Goal: Task Accomplishment & Management: Manage account settings

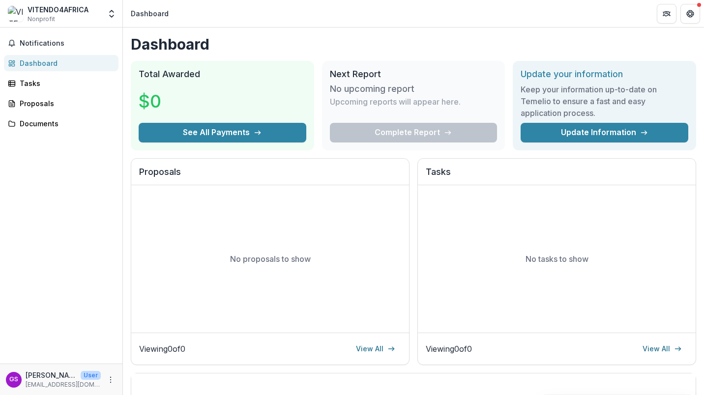
click at [109, 379] on icon "More" at bounding box center [111, 380] width 8 height 8
click at [150, 359] on link "Settings" at bounding box center [175, 359] width 105 height 16
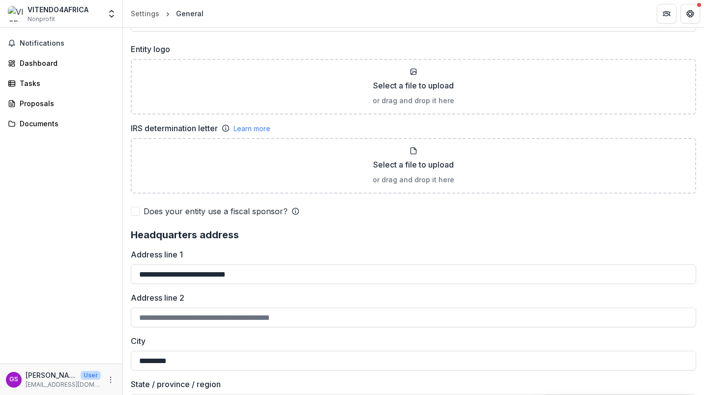
scroll to position [653, 0]
click at [433, 161] on p "Select a file to upload" at bounding box center [413, 164] width 81 height 12
click at [387, 84] on p "Select a file to upload" at bounding box center [413, 85] width 81 height 12
type input "**********"
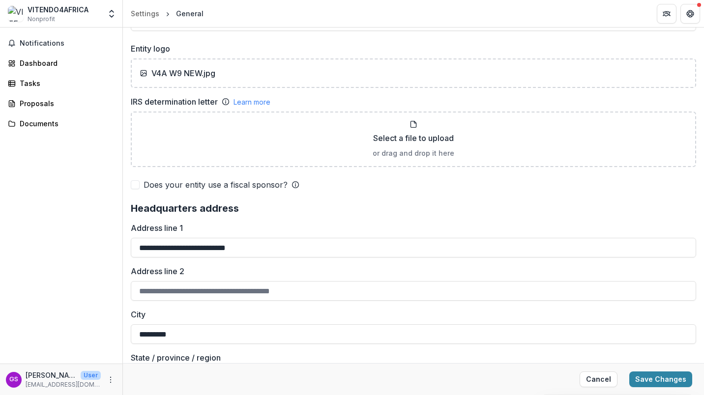
click at [400, 137] on p "Select a file to upload" at bounding box center [413, 138] width 81 height 12
type input "**********"
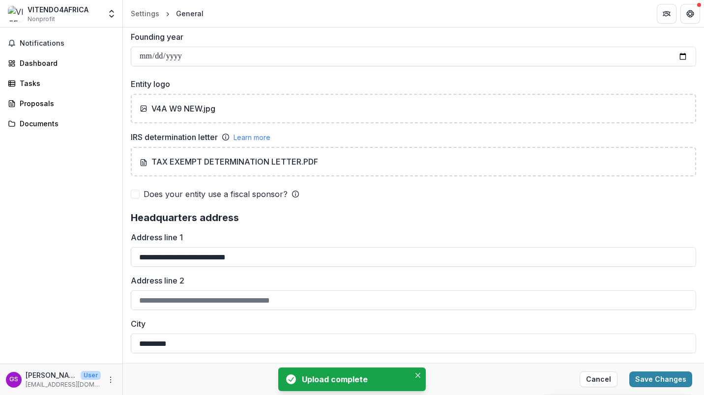
scroll to position [574, 0]
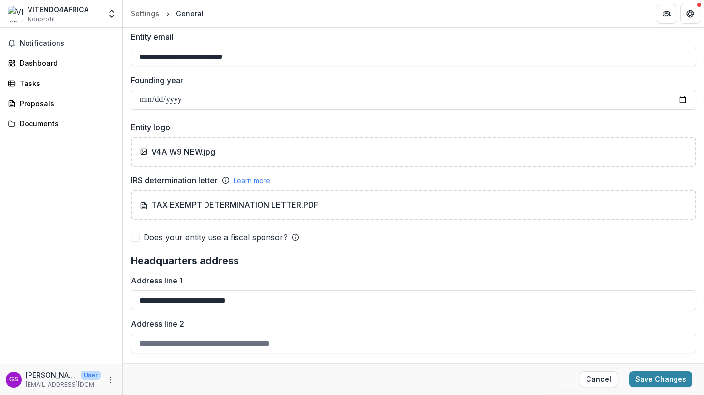
click at [183, 143] on div "V4A W9 NEW.jpg" at bounding box center [414, 152] width 566 height 30
type input "**********"
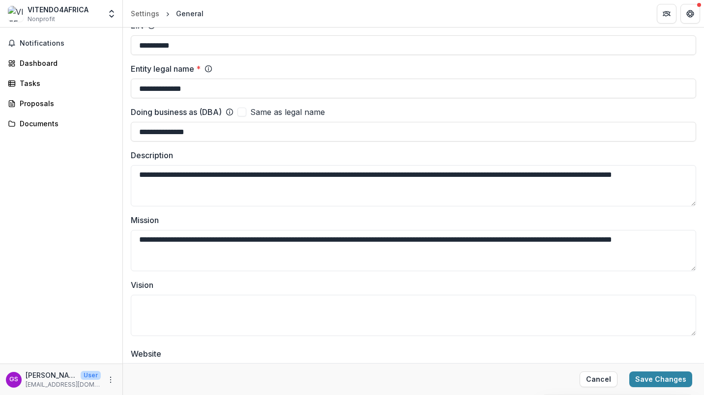
scroll to position [68, 0]
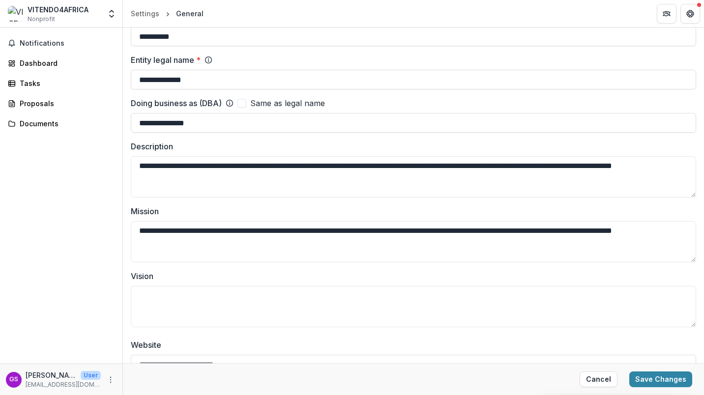
click at [171, 304] on textarea "Vision" at bounding box center [414, 306] width 566 height 41
paste textarea "**********"
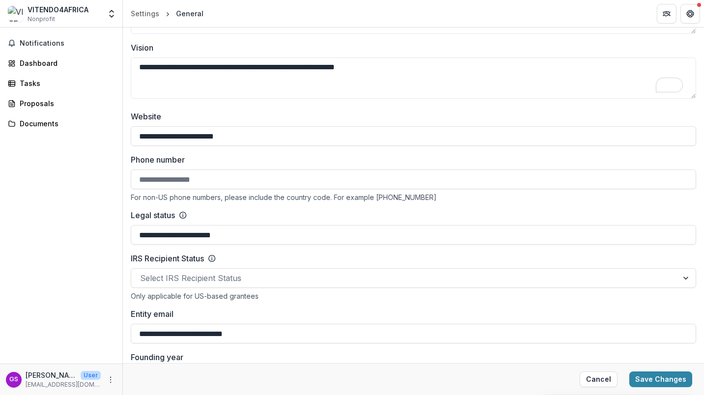
scroll to position [297, 0]
type textarea "**********"
click at [221, 180] on input "Phone number" at bounding box center [414, 179] width 566 height 20
type input "**********"
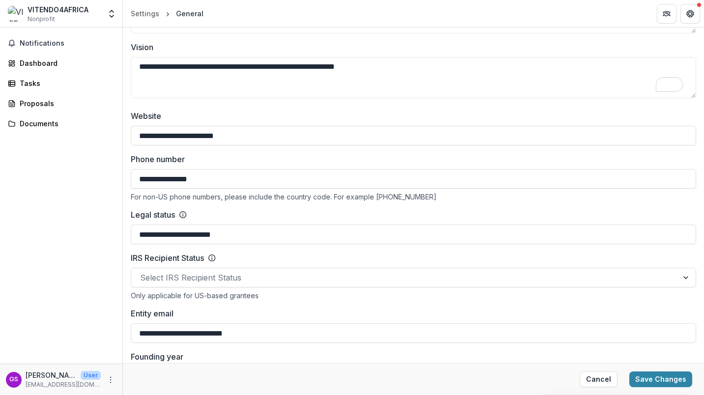
click at [208, 180] on input "**********" at bounding box center [414, 179] width 566 height 20
click at [279, 164] on label "Phone number" at bounding box center [411, 159] width 560 height 12
click at [279, 169] on input "**********" at bounding box center [414, 179] width 566 height 20
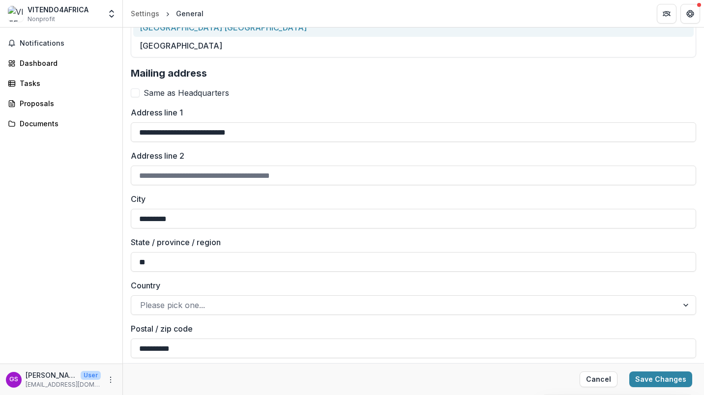
scroll to position [1046, 0]
click at [659, 375] on button "Save Changes" at bounding box center [660, 380] width 63 height 16
type input "**********"
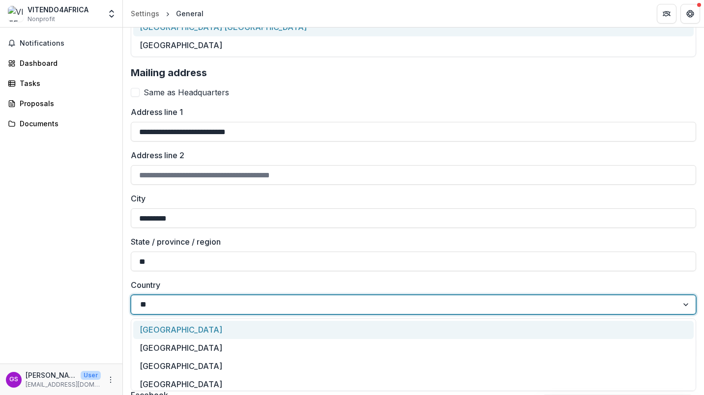
type input "***"
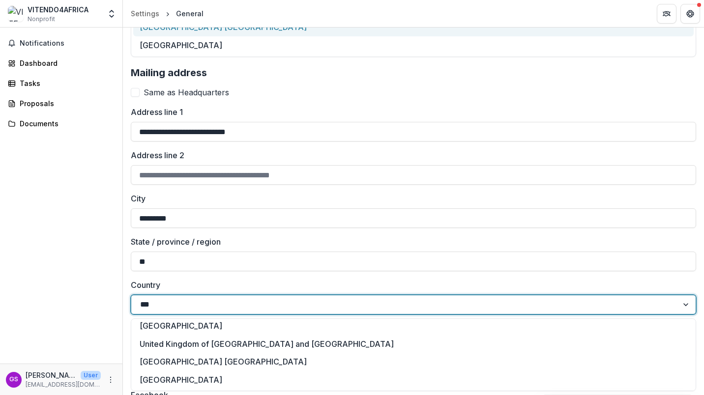
scroll to position [58, 0]
click at [189, 382] on div "United States of America" at bounding box center [413, 381] width 561 height 18
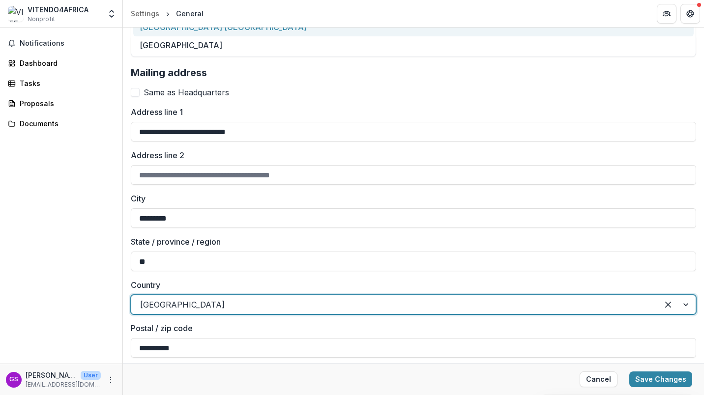
click at [659, 386] on button "Save Changes" at bounding box center [660, 380] width 63 height 16
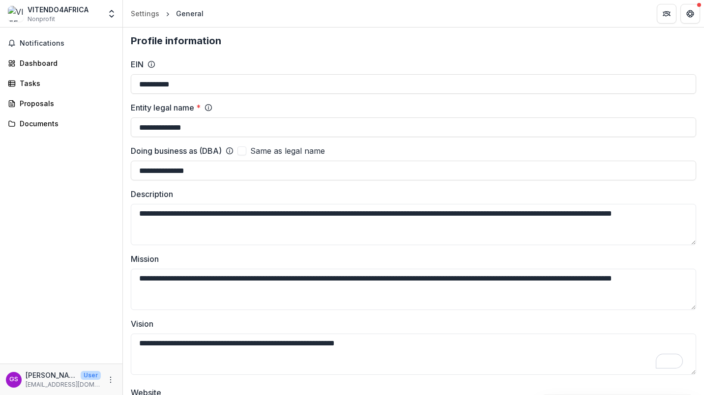
scroll to position [0, 0]
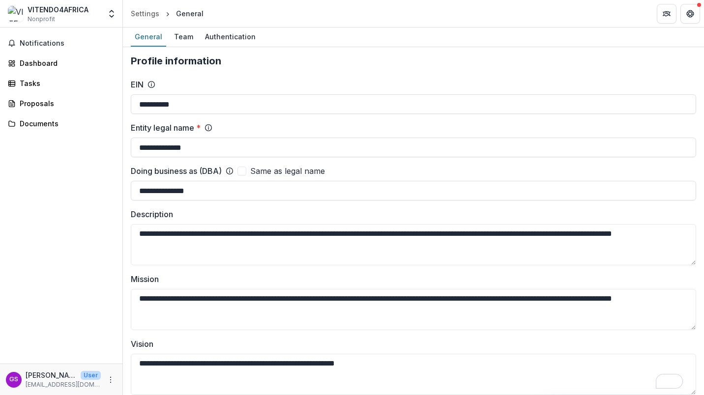
click at [181, 35] on div "Team" at bounding box center [183, 37] width 27 height 14
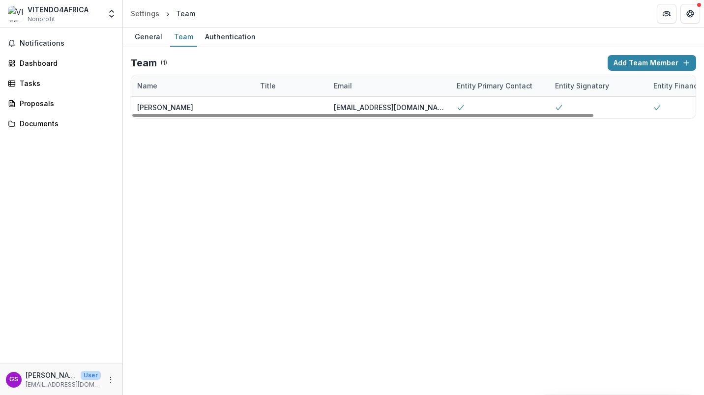
click at [648, 66] on button "Add Team Member" at bounding box center [652, 63] width 89 height 16
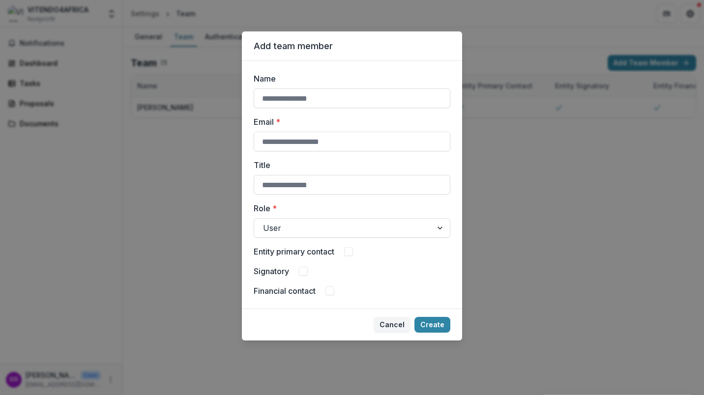
click at [311, 97] on input "Name" at bounding box center [352, 99] width 197 height 20
type input "********"
drag, startPoint x: 368, startPoint y: 145, endPoint x: 250, endPoint y: 140, distance: 118.2
click at [250, 140] on div "**********" at bounding box center [352, 185] width 220 height 248
click at [281, 143] on input "**********" at bounding box center [352, 142] width 197 height 20
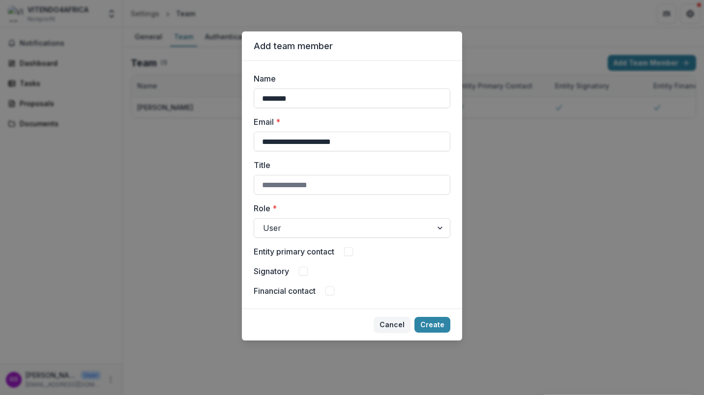
click at [281, 143] on input "**********" at bounding box center [352, 142] width 197 height 20
type input "**********"
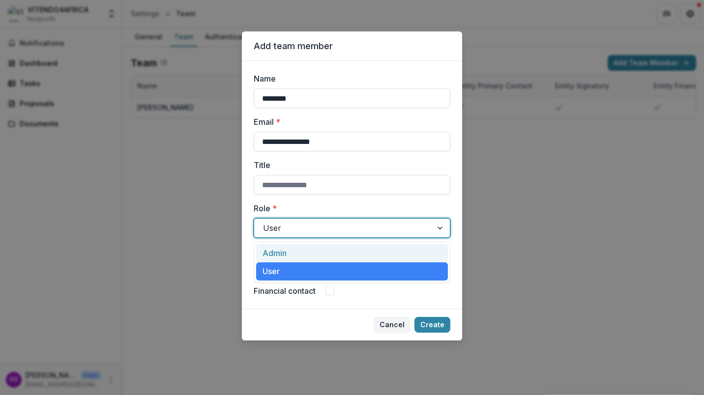
click at [278, 221] on div "User" at bounding box center [343, 228] width 178 height 16
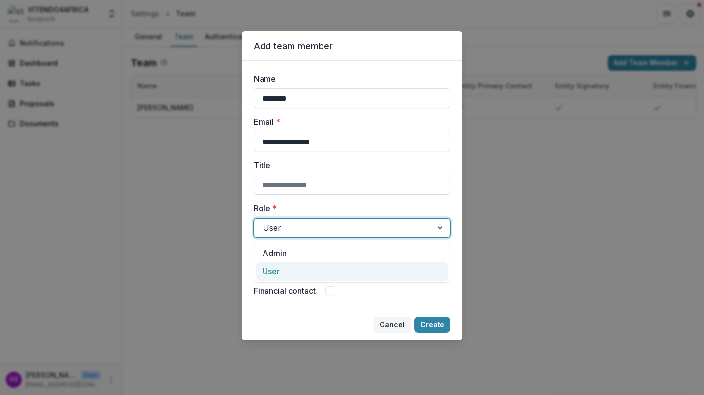
click at [271, 267] on div "User" at bounding box center [352, 272] width 192 height 18
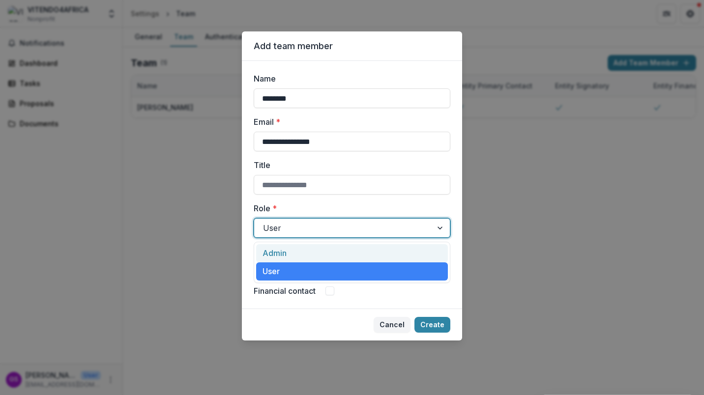
click at [284, 225] on div at bounding box center [343, 228] width 160 height 14
click at [280, 247] on div "Admin" at bounding box center [352, 253] width 192 height 18
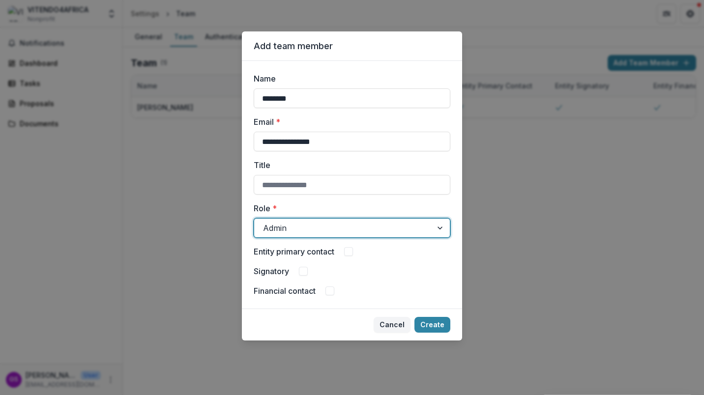
click at [305, 270] on span at bounding box center [303, 271] width 9 height 9
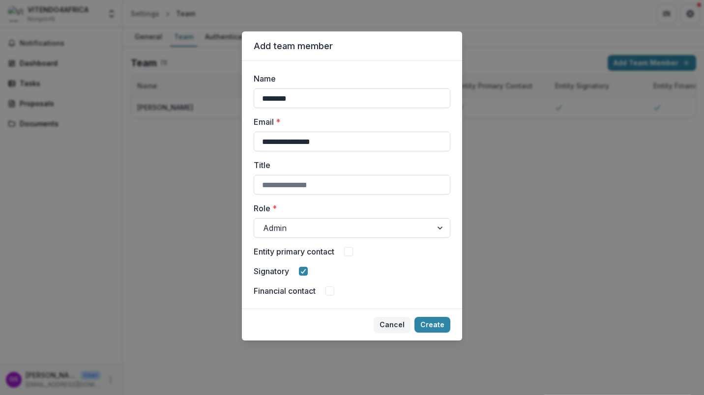
click at [353, 251] on span at bounding box center [348, 251] width 9 height 9
click at [321, 185] on input "Title" at bounding box center [352, 185] width 197 height 20
type input "***"
click at [430, 324] on button "Create" at bounding box center [433, 325] width 36 height 16
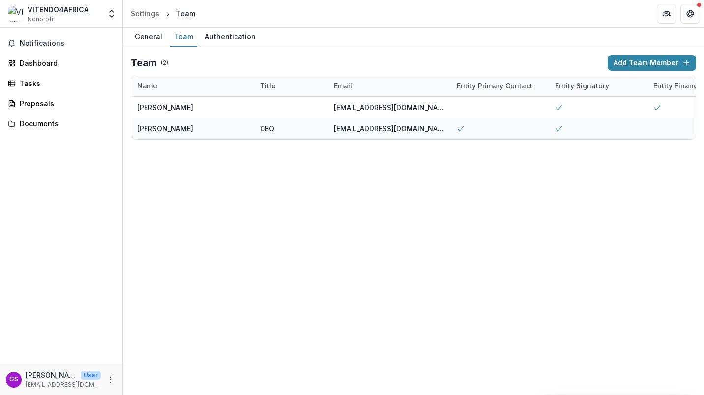
click at [38, 99] on div "Proposals" at bounding box center [65, 103] width 91 height 10
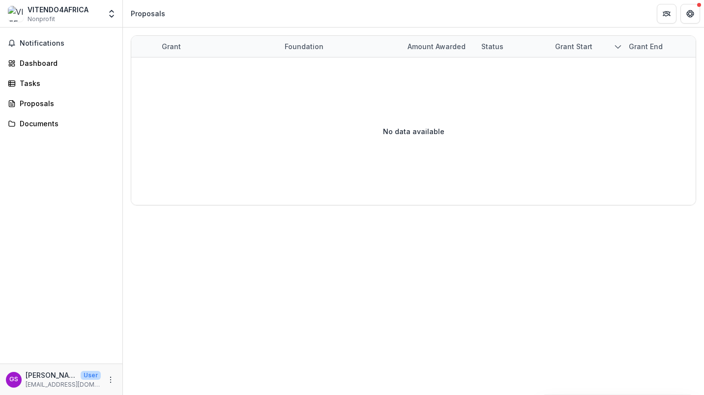
click at [110, 382] on icon "More" at bounding box center [111, 380] width 8 height 8
click at [151, 342] on link "Help Center" at bounding box center [175, 343] width 105 height 16
click at [46, 106] on div "Proposals" at bounding box center [65, 103] width 91 height 10
click at [46, 104] on div "Proposals" at bounding box center [65, 103] width 91 height 10
click at [46, 120] on div "Documents" at bounding box center [65, 124] width 91 height 10
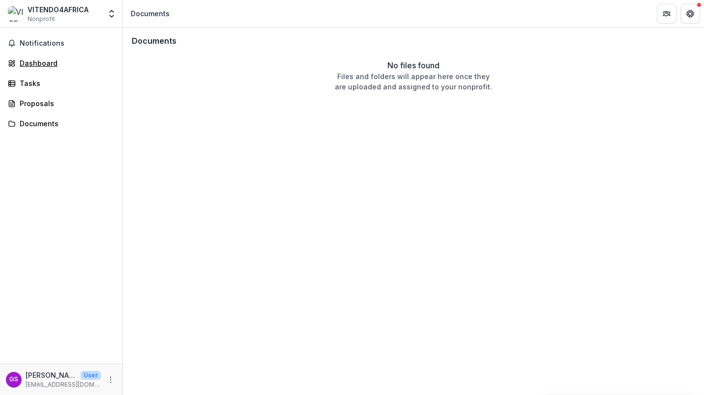
click at [41, 62] on div "Dashboard" at bounding box center [65, 63] width 91 height 10
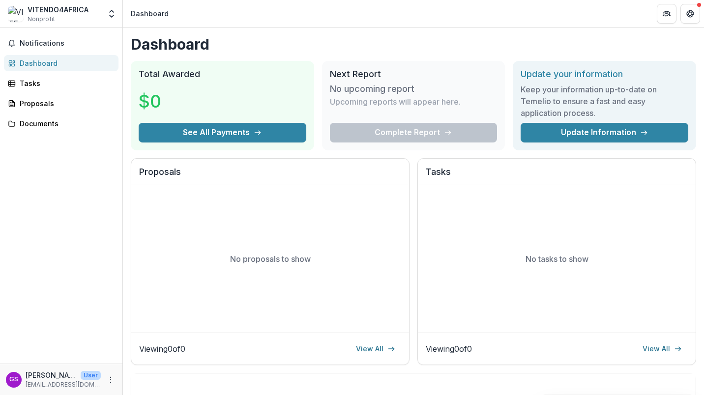
click at [230, 135] on button "See All Payments" at bounding box center [223, 133] width 168 height 20
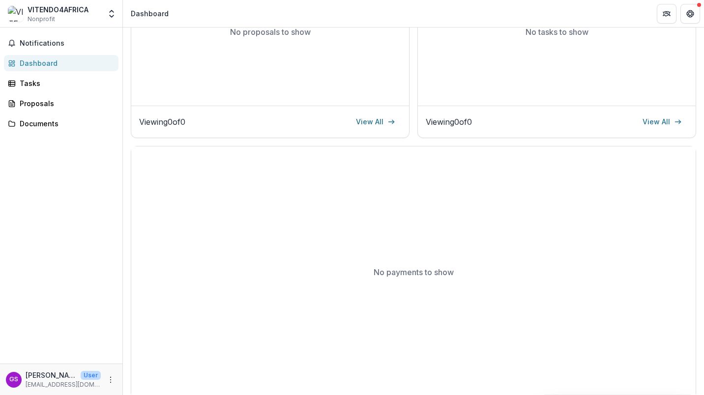
scroll to position [231, 0]
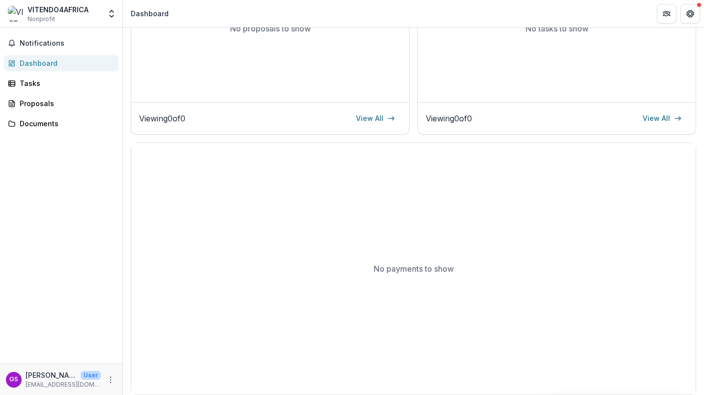
click at [382, 118] on link "View All" at bounding box center [375, 119] width 51 height 16
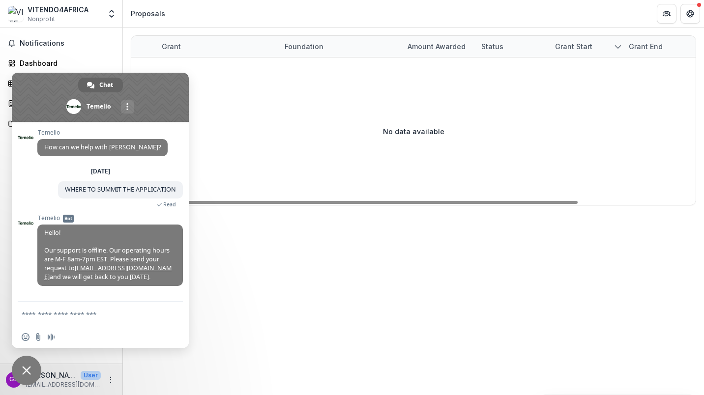
click at [224, 105] on div "No data available" at bounding box center [413, 132] width 565 height 148
click at [28, 373] on span "Close chat" at bounding box center [26, 370] width 9 height 9
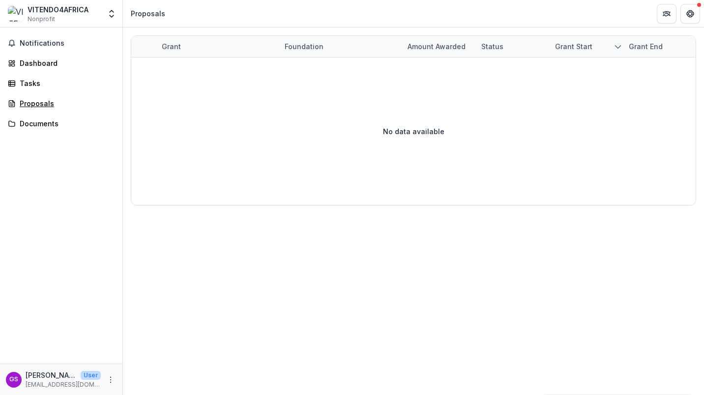
click at [39, 101] on div "Proposals" at bounding box center [65, 103] width 91 height 10
click at [22, 99] on div "Proposals" at bounding box center [65, 103] width 91 height 10
click at [110, 16] on polyline "Open entity switcher" at bounding box center [112, 16] width 4 height 2
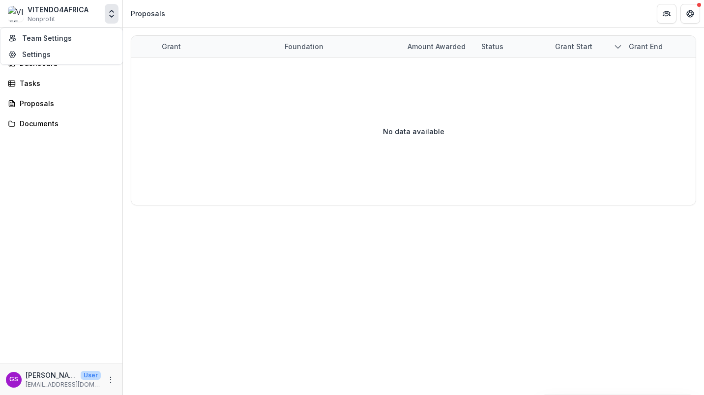
click at [110, 16] on polyline "Open entity switcher" at bounding box center [112, 16] width 4 height 2
click at [51, 65] on div "Dashboard" at bounding box center [65, 63] width 91 height 10
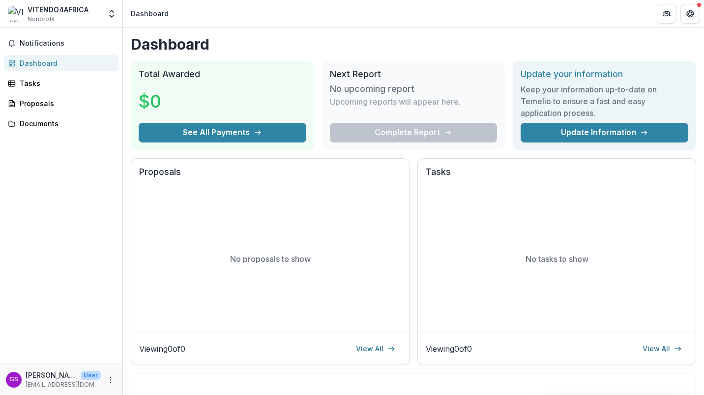
click at [399, 130] on div "Complete Report" at bounding box center [414, 133] width 168 height 20
click at [247, 138] on button "See All Payments" at bounding box center [223, 133] width 168 height 20
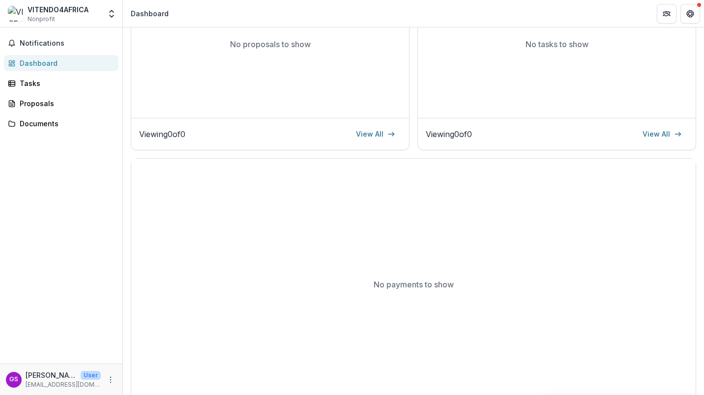
scroll to position [231, 0]
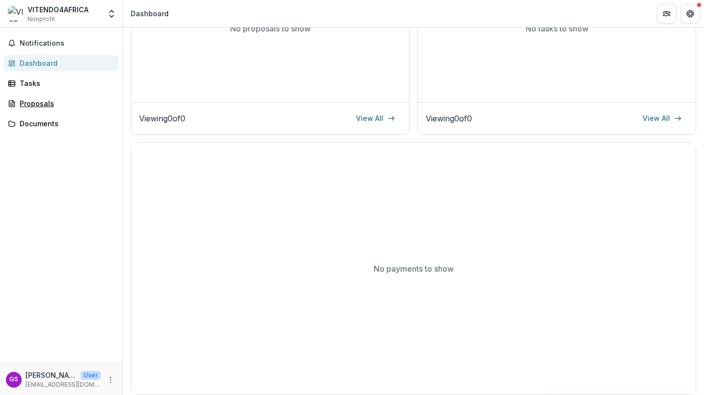
click at [44, 101] on div "Proposals" at bounding box center [65, 103] width 91 height 10
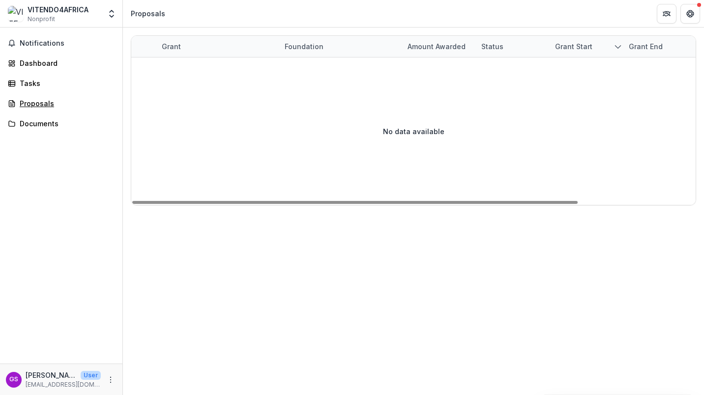
click at [21, 105] on div "Proposals" at bounding box center [65, 103] width 91 height 10
click at [154, 111] on div "No data available" at bounding box center [413, 132] width 565 height 148
click at [297, 156] on div "No data available" at bounding box center [413, 132] width 565 height 148
click at [30, 103] on div "Proposals" at bounding box center [65, 103] width 91 height 10
click at [47, 103] on div "Proposals" at bounding box center [65, 103] width 91 height 10
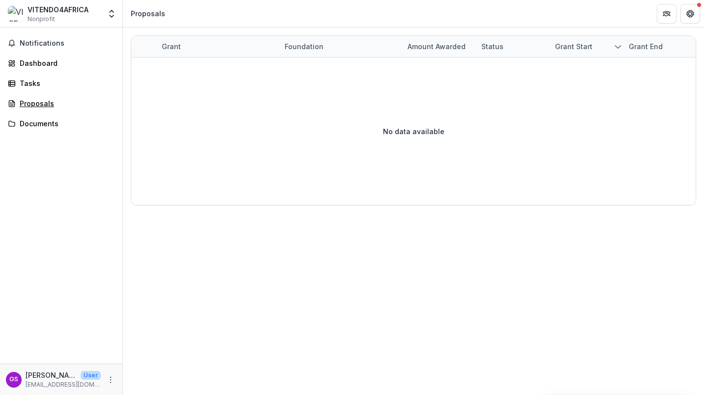
click at [47, 103] on div "Proposals" at bounding box center [65, 103] width 91 height 10
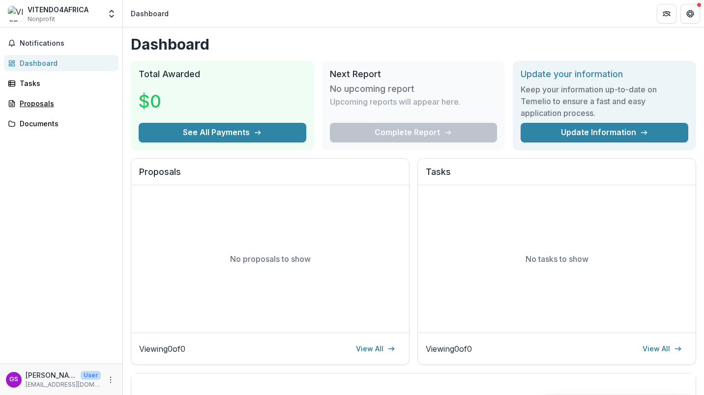
click at [41, 106] on div "Proposals" at bounding box center [65, 103] width 91 height 10
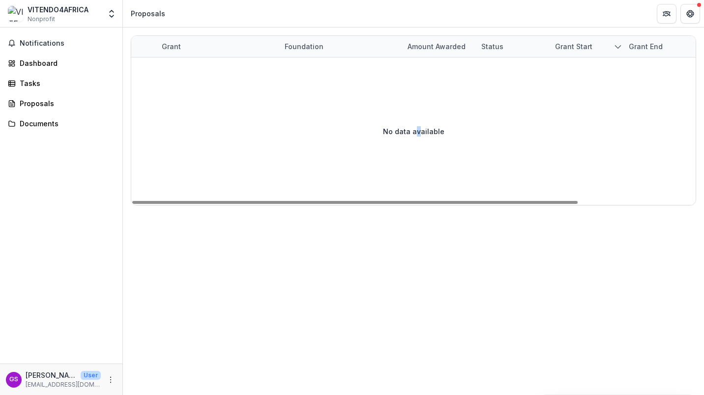
drag, startPoint x: 417, startPoint y: 131, endPoint x: 422, endPoint y: 122, distance: 10.8
click at [422, 122] on div "No data available" at bounding box center [413, 132] width 565 height 148
click at [637, 43] on div "Grant end" at bounding box center [646, 46] width 46 height 10
click at [31, 83] on div "Tasks" at bounding box center [65, 83] width 91 height 10
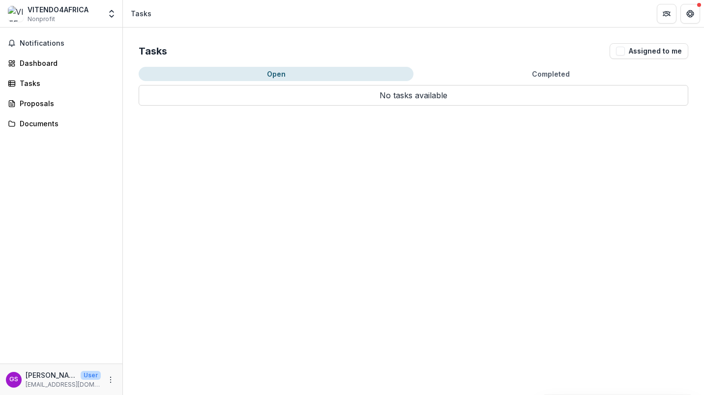
click at [275, 67] on button "Open" at bounding box center [276, 74] width 275 height 14
click at [275, 70] on button "Open" at bounding box center [276, 74] width 275 height 14
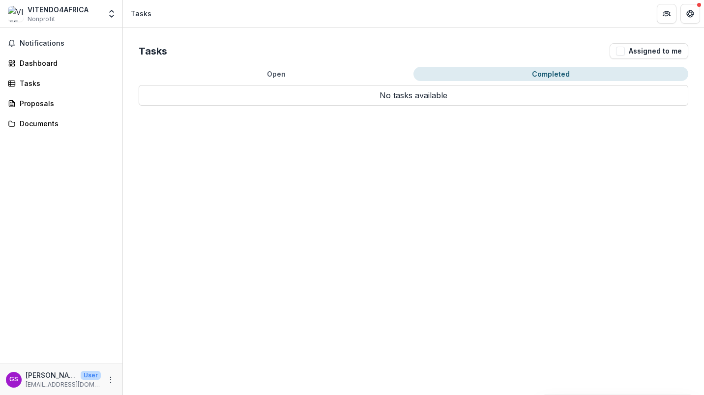
click at [540, 68] on button "Completed" at bounding box center [551, 74] width 275 height 14
click at [642, 47] on button "Assigned to me" at bounding box center [649, 51] width 79 height 16
click at [635, 50] on button "Assigned to me" at bounding box center [649, 51] width 79 height 16
click at [391, 93] on p "No tasks available" at bounding box center [414, 95] width 550 height 21
click at [40, 107] on div "Proposals" at bounding box center [65, 103] width 91 height 10
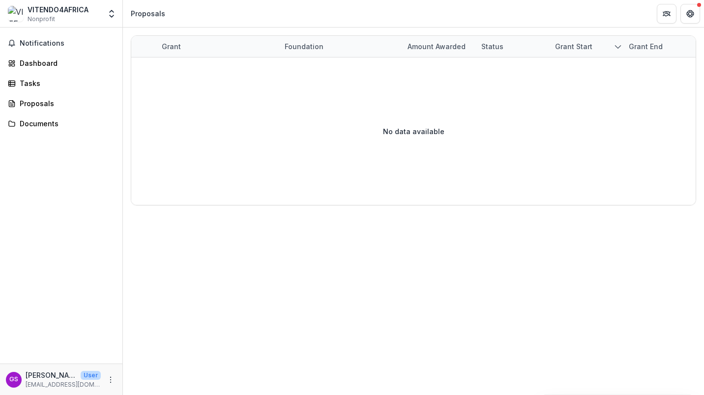
click at [109, 13] on icon "Open entity switcher" at bounding box center [112, 14] width 10 height 10
click at [37, 49] on link "Settings" at bounding box center [61, 54] width 118 height 16
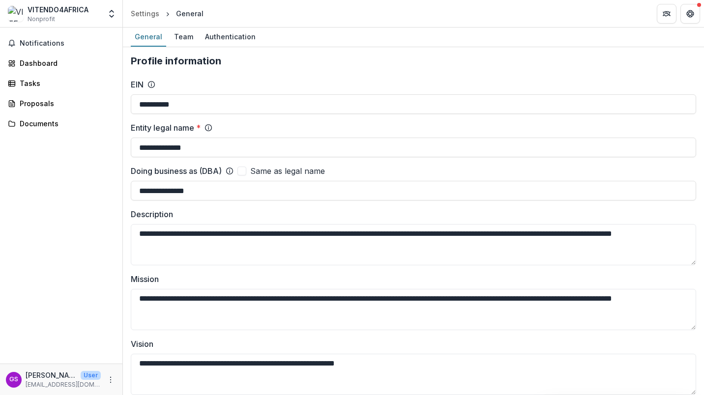
click at [188, 38] on div "Team" at bounding box center [183, 37] width 27 height 14
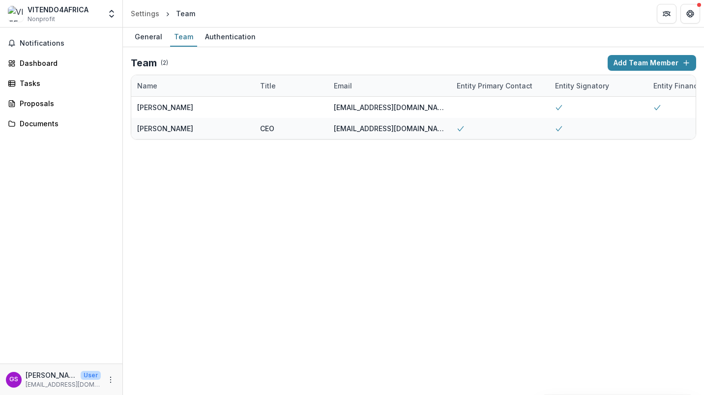
click at [219, 32] on div "Authentication" at bounding box center [230, 37] width 59 height 14
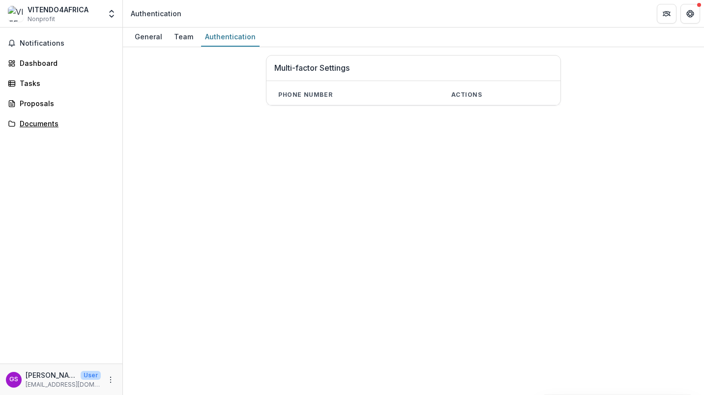
click at [34, 120] on div "Documents" at bounding box center [65, 124] width 91 height 10
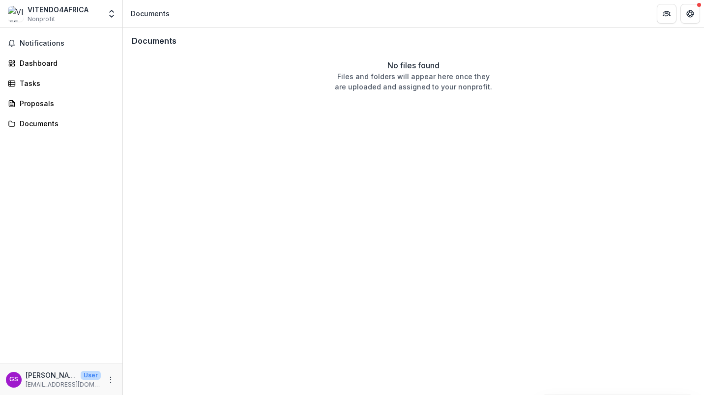
click at [41, 43] on span "Notifications" at bounding box center [67, 43] width 95 height 8
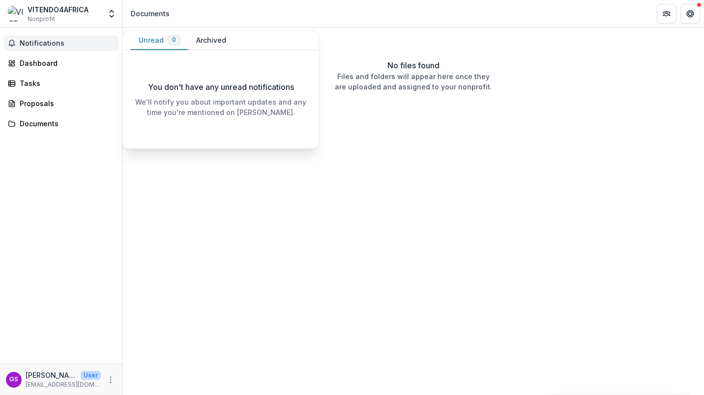
click at [44, 64] on div "Dashboard" at bounding box center [65, 63] width 91 height 10
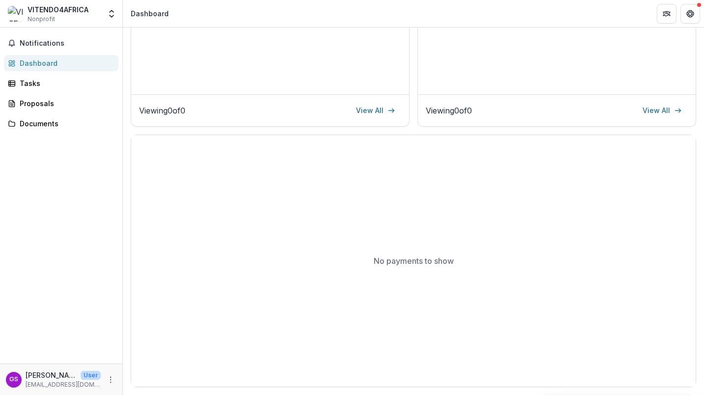
scroll to position [170, 0]
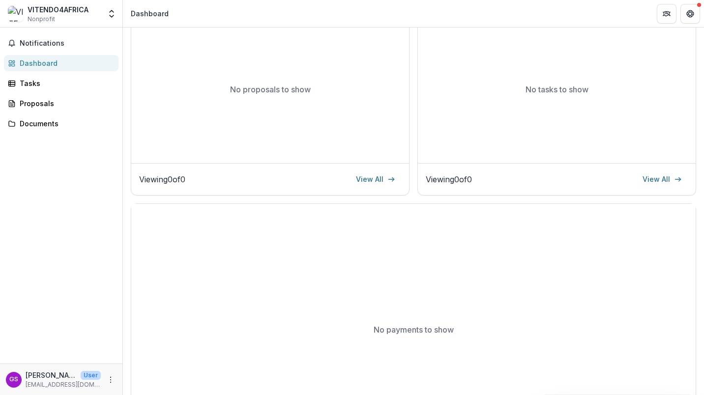
click at [357, 179] on link "View All" at bounding box center [375, 180] width 51 height 16
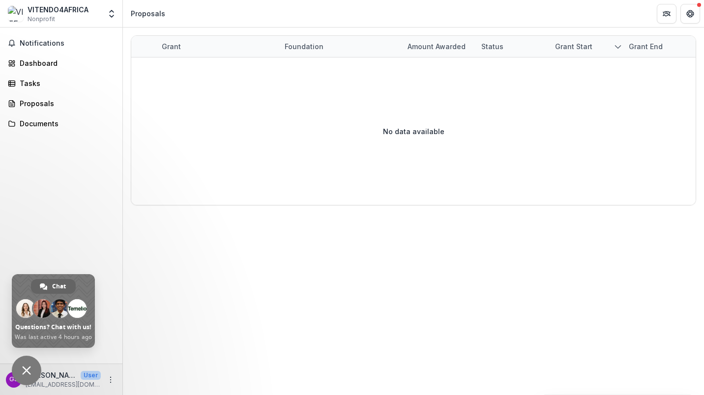
type textarea "**********"
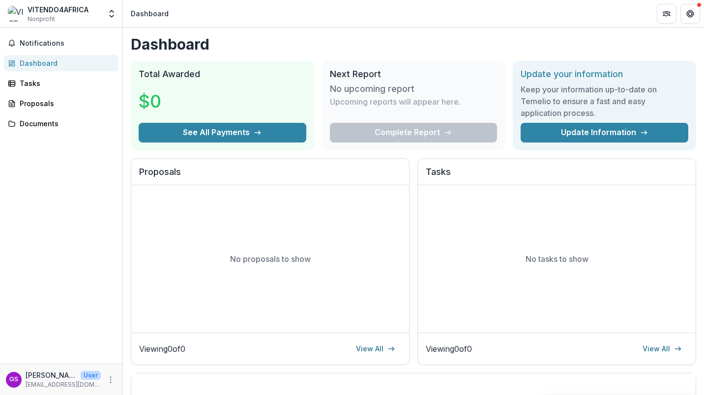
click at [51, 8] on div "VITENDO4AFRICA" at bounding box center [58, 9] width 61 height 10
click at [111, 12] on icon "Open entity switcher" at bounding box center [112, 14] width 10 height 10
click at [160, 12] on div "Dashboard" at bounding box center [150, 13] width 38 height 10
click at [689, 8] on button "Get Help" at bounding box center [691, 14] width 20 height 20
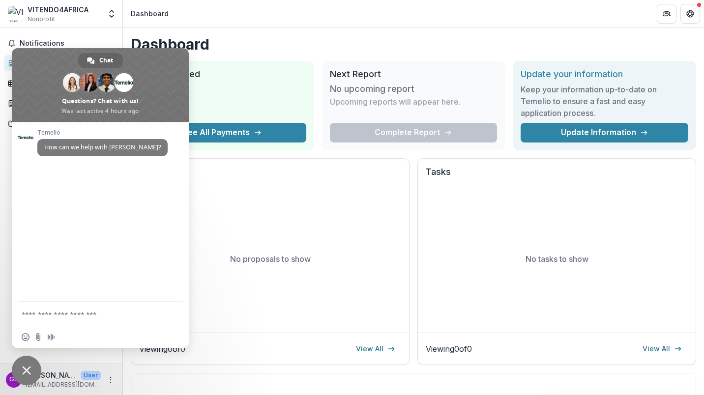
click at [64, 314] on textarea "Compose your message..." at bounding box center [91, 314] width 138 height 25
type textarea "*"
type textarea "**********"
click at [172, 313] on span "Send" at bounding box center [171, 314] width 7 height 7
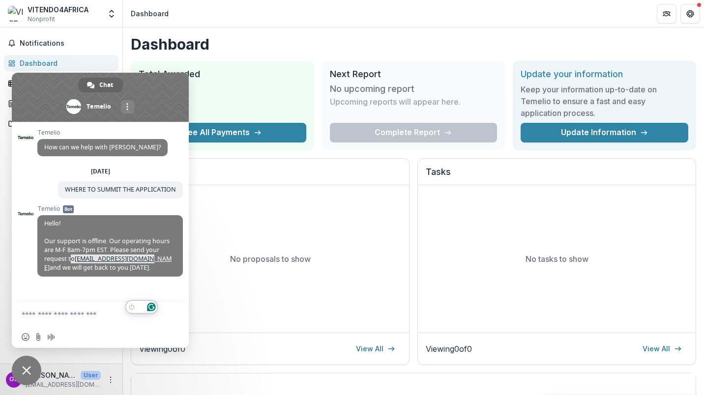
drag, startPoint x: 66, startPoint y: 261, endPoint x: 143, endPoint y: 262, distance: 76.7
click at [143, 262] on span "Hello! Our support is offline. Our operating hours are M-F 8am-7pm EST. Please …" at bounding box center [107, 245] width 127 height 53
click at [65, 252] on span "Hello! Our support is offline. Our operating hours are M-F 8am-7pm EST. Please …" at bounding box center [107, 245] width 127 height 53
drag, startPoint x: 69, startPoint y: 259, endPoint x: 143, endPoint y: 260, distance: 74.3
click at [143, 260] on span "Hello! Our support is offline. Our operating hours are M-F 8am-7pm EST. Please …" at bounding box center [107, 245] width 127 height 53
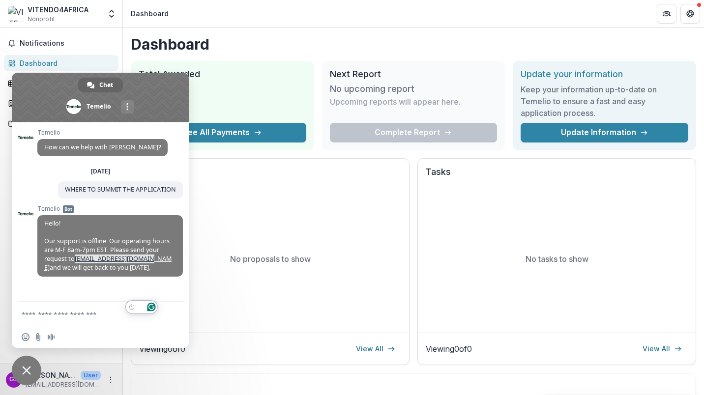
copy span "[EMAIL_ADDRESS][DOMAIN_NAME]"
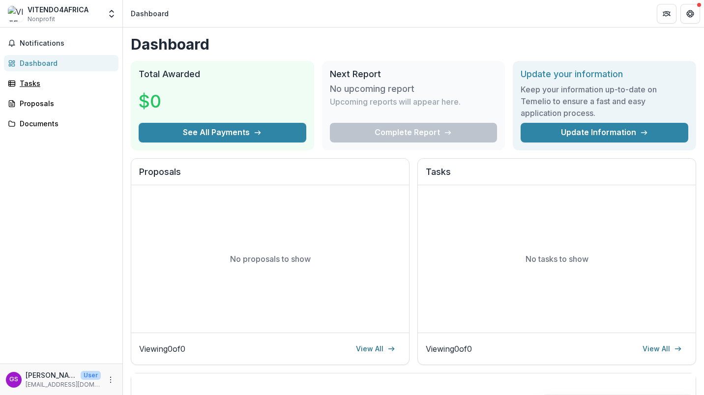
click at [24, 83] on div "Tasks" at bounding box center [65, 83] width 91 height 10
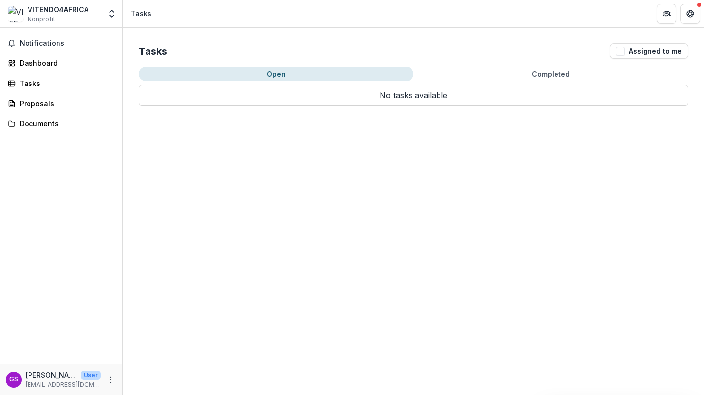
click at [38, 43] on span "Notifications" at bounding box center [67, 43] width 95 height 8
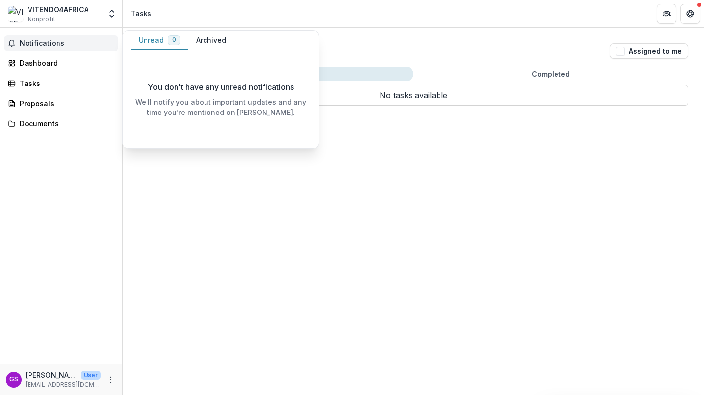
click at [158, 38] on button "Unread 0" at bounding box center [160, 40] width 58 height 19
click at [212, 38] on button "Archived" at bounding box center [211, 40] width 46 height 19
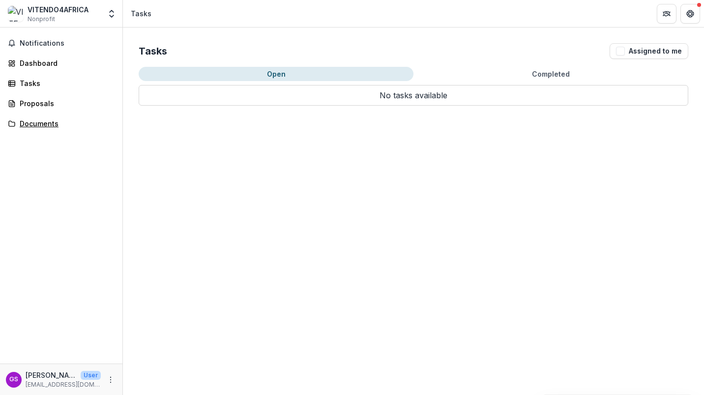
click at [37, 131] on link "Documents" at bounding box center [61, 124] width 115 height 16
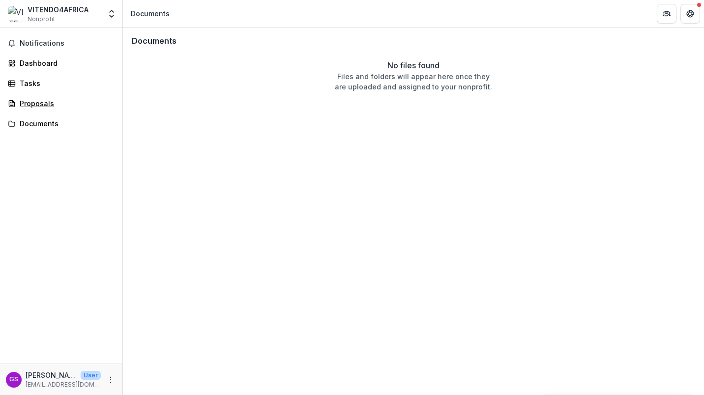
click at [34, 109] on link "Proposals" at bounding box center [61, 103] width 115 height 16
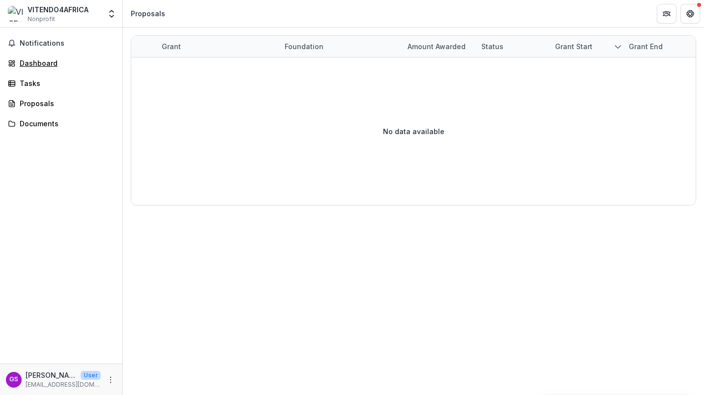
click at [30, 62] on div "Dashboard" at bounding box center [65, 63] width 91 height 10
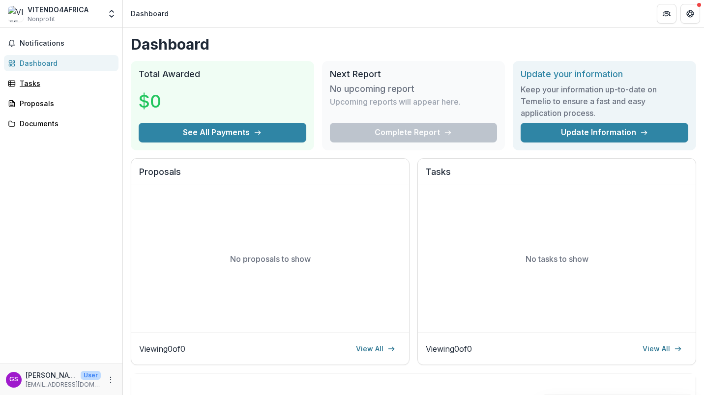
click at [34, 82] on div "Tasks" at bounding box center [65, 83] width 91 height 10
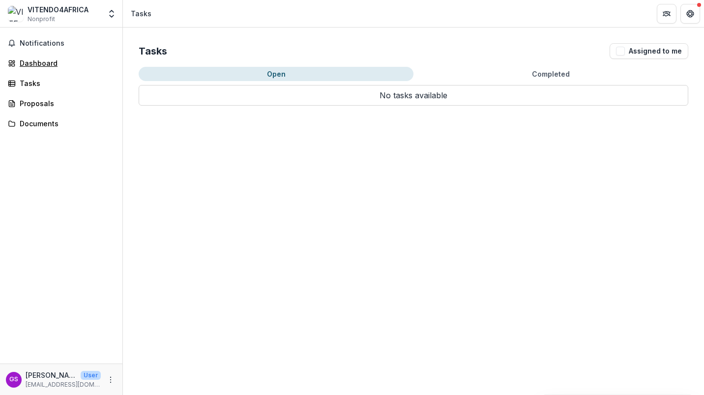
click at [37, 66] on div "Dashboard" at bounding box center [65, 63] width 91 height 10
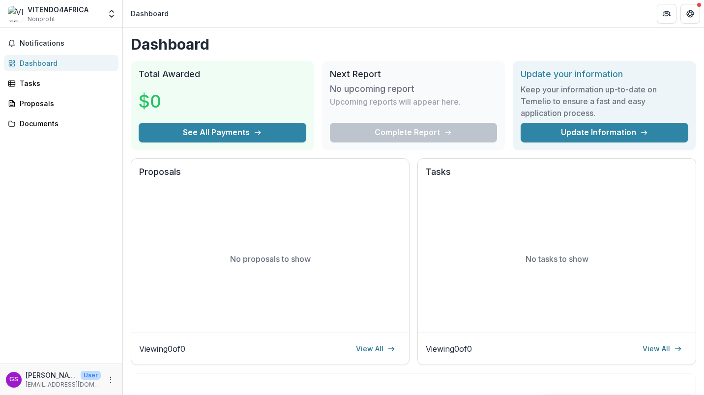
click at [51, 38] on button "Notifications" at bounding box center [61, 43] width 115 height 16
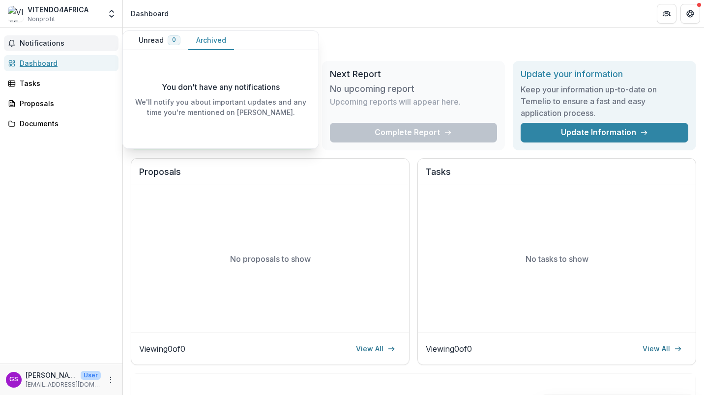
click at [34, 62] on div "Dashboard" at bounding box center [65, 63] width 91 height 10
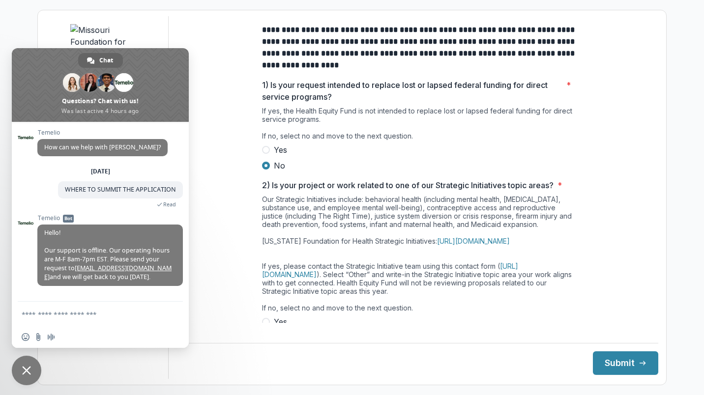
scroll to position [289, 0]
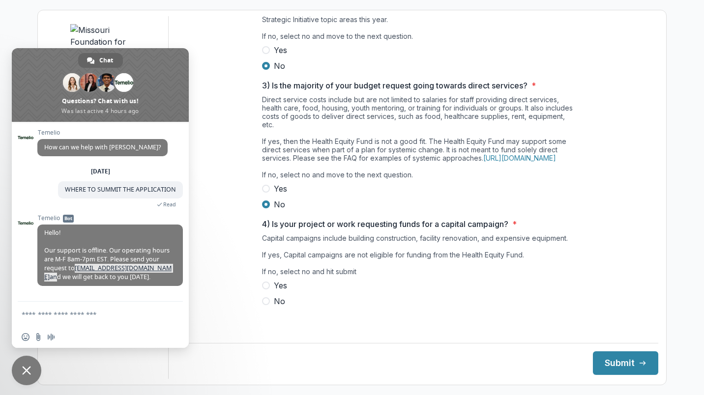
drag, startPoint x: 146, startPoint y: 269, endPoint x: 70, endPoint y: 270, distance: 76.2
click at [70, 270] on span "Hello! Our support is offline. Our operating hours are M-F 8am-7pm EST. Please …" at bounding box center [107, 255] width 127 height 53
copy span "[EMAIL_ADDRESS][DOMAIN_NAME] a"
